Goal: Book appointment/travel/reservation

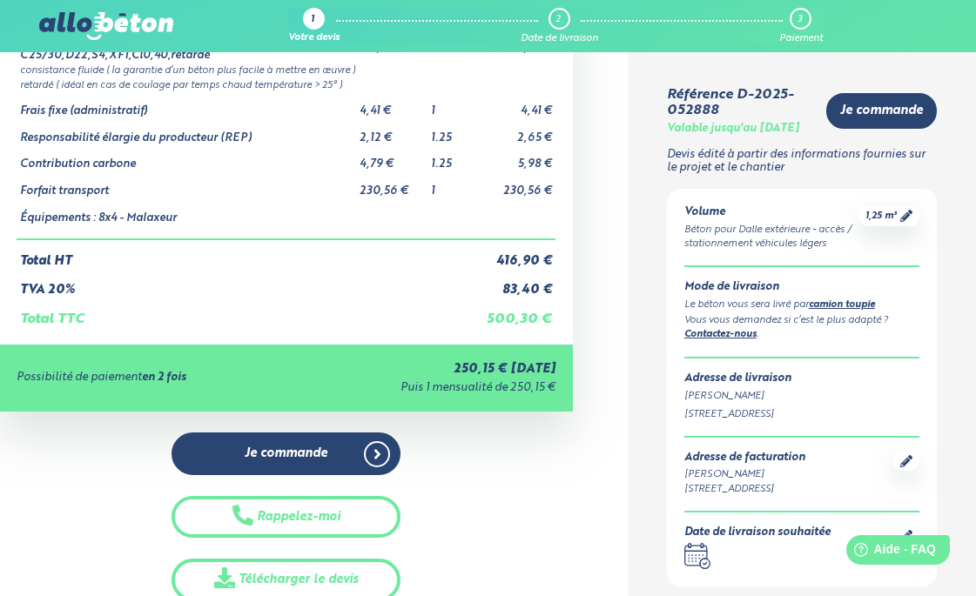
scroll to position [261, 0]
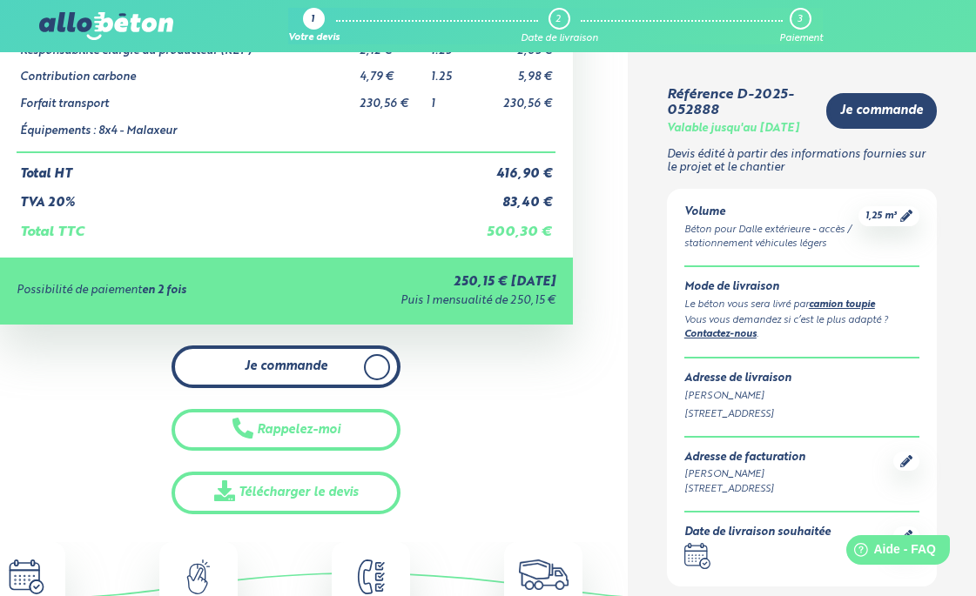
click at [381, 374] on span at bounding box center [377, 367] width 26 height 26
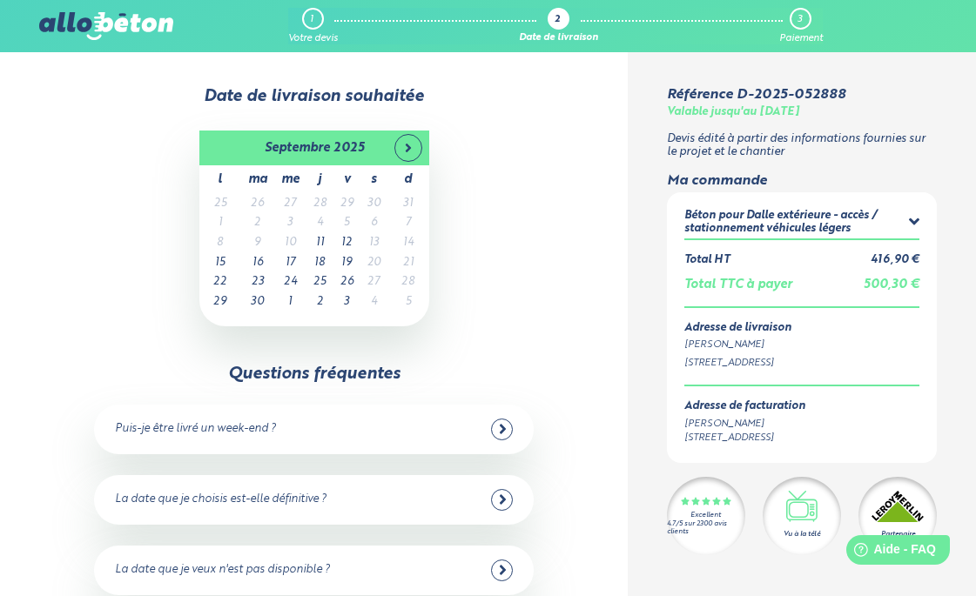
click at [347, 225] on td "5" at bounding box center [346, 223] width 27 height 20
click at [348, 220] on td "5" at bounding box center [346, 223] width 27 height 20
click at [498, 427] on div at bounding box center [502, 430] width 22 height 22
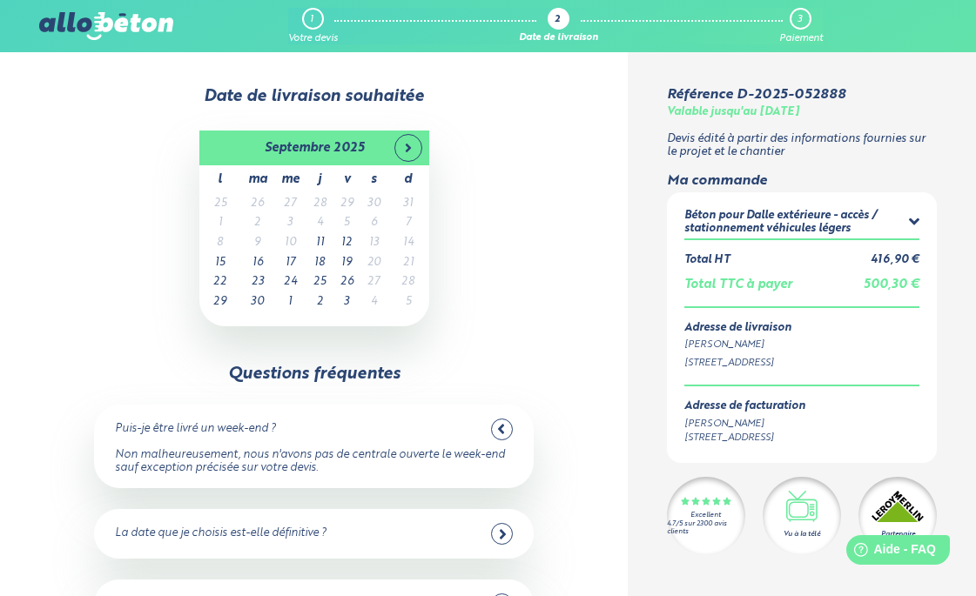
scroll to position [87, 0]
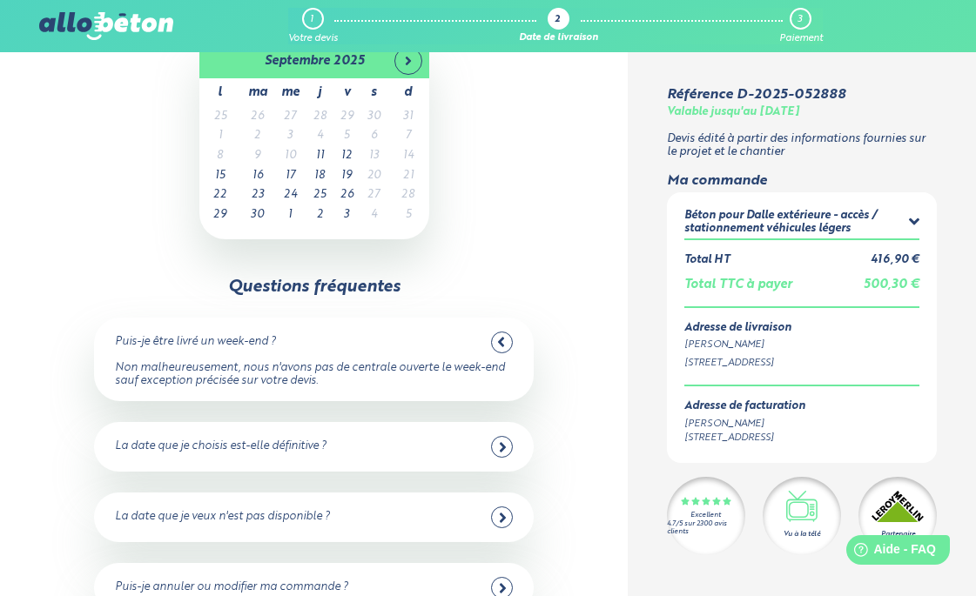
click at [499, 444] on icon at bounding box center [503, 448] width 8 height 16
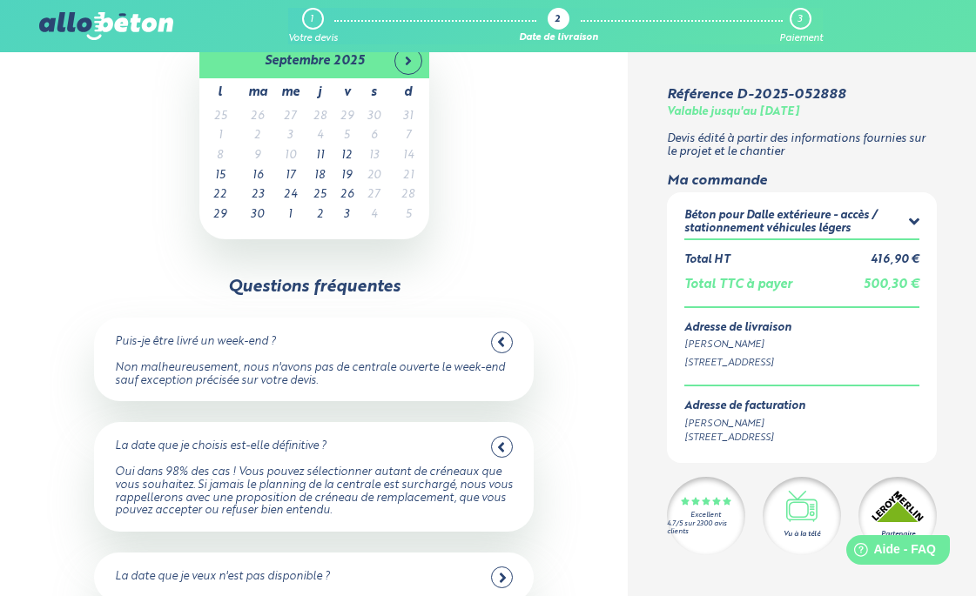
scroll to position [0, 0]
